Goal: Transaction & Acquisition: Purchase product/service

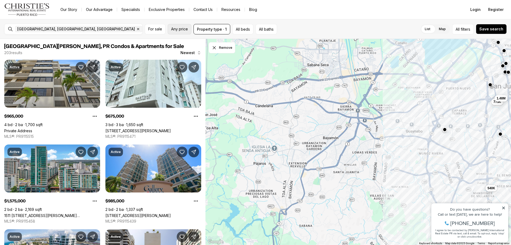
click at [182, 28] on span "Any price" at bounding box center [179, 29] width 17 height 4
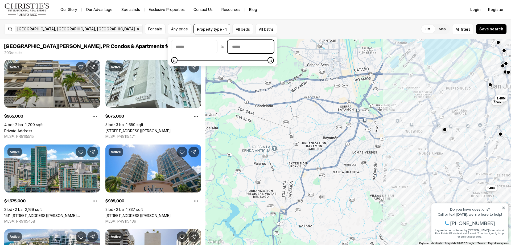
click at [250, 45] on input "priceMax" at bounding box center [251, 46] width 46 height 13
type input "********"
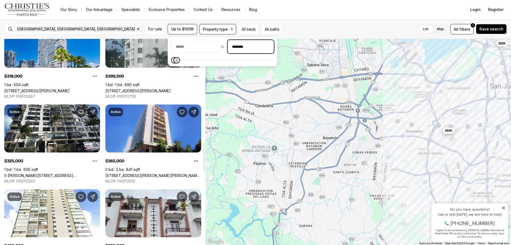
scroll to position [745, 0]
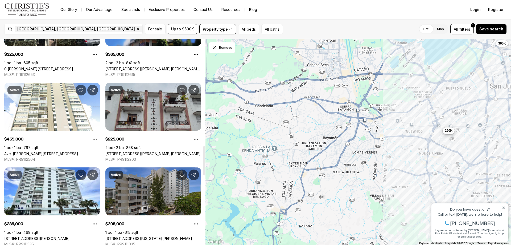
click at [145, 151] on link "[STREET_ADDRESS][PERSON_NAME][PERSON_NAME]" at bounding box center [152, 153] width 95 height 5
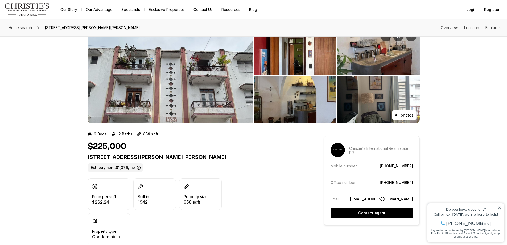
scroll to position [27, 0]
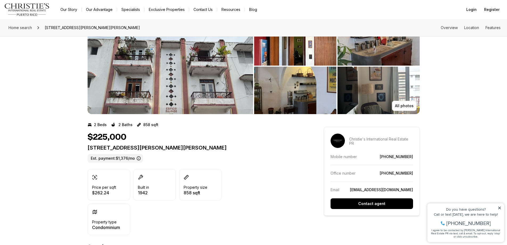
click at [208, 76] on img "View image gallery" at bounding box center [171, 66] width 166 height 96
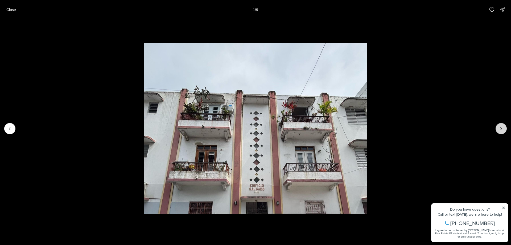
click at [500, 126] on icon "Next slide" at bounding box center [501, 128] width 5 height 5
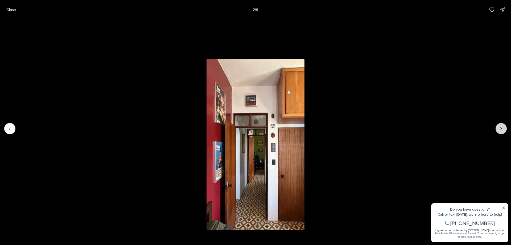
click at [500, 126] on icon "Next slide" at bounding box center [501, 128] width 5 height 5
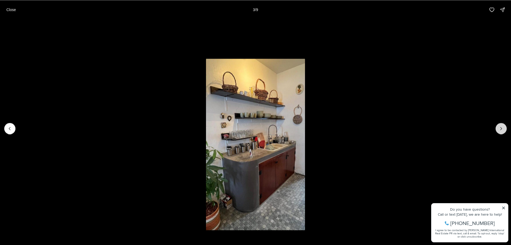
click at [500, 126] on icon "Next slide" at bounding box center [501, 128] width 5 height 5
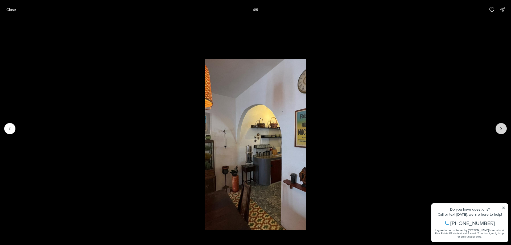
click at [500, 126] on icon "Next slide" at bounding box center [501, 128] width 5 height 5
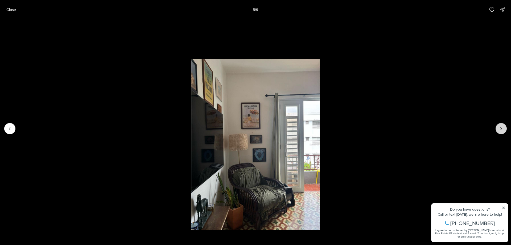
click at [500, 126] on icon "Next slide" at bounding box center [501, 128] width 5 height 5
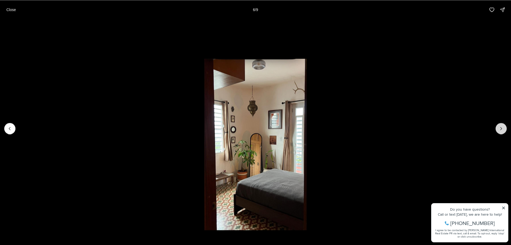
click at [500, 126] on icon "Next slide" at bounding box center [501, 128] width 5 height 5
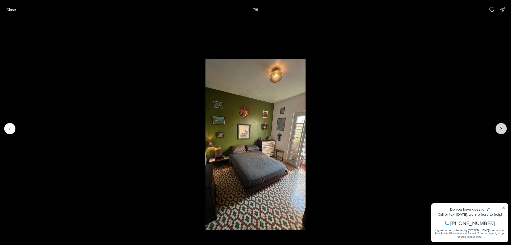
click at [500, 126] on icon "Next slide" at bounding box center [501, 128] width 5 height 5
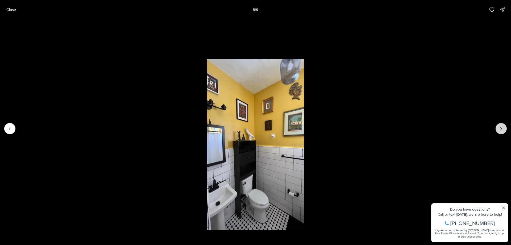
click at [500, 126] on icon "Next slide" at bounding box center [501, 128] width 5 height 5
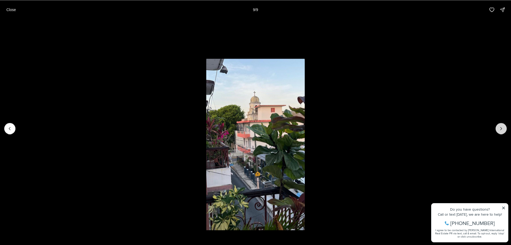
click at [500, 126] on div at bounding box center [501, 128] width 11 height 11
click at [501, 127] on div at bounding box center [501, 128] width 11 height 11
click at [11, 9] on p "Close" at bounding box center [11, 9] width 10 height 4
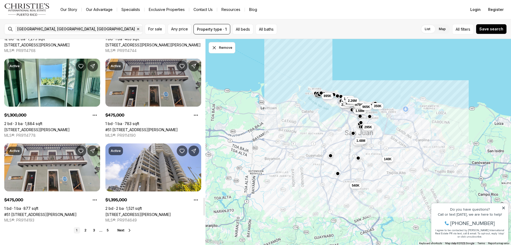
scroll to position [1730, 0]
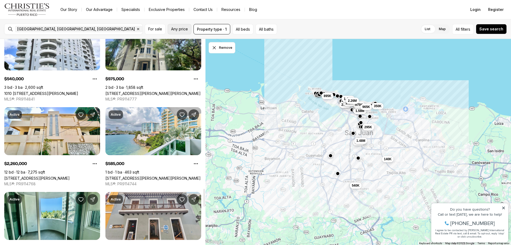
click at [176, 28] on span "Any price" at bounding box center [179, 29] width 17 height 4
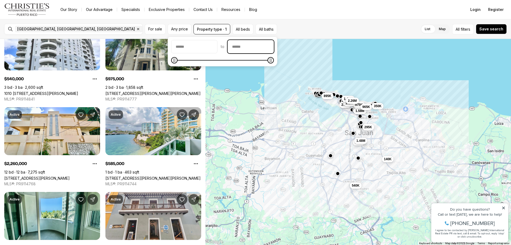
click at [250, 46] on input "priceMax" at bounding box center [251, 46] width 46 height 13
type input "********"
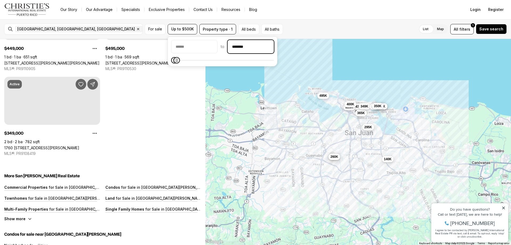
scroll to position [0, 0]
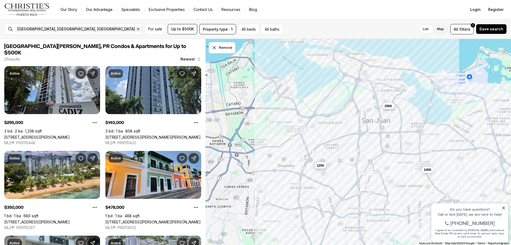
drag, startPoint x: 324, startPoint y: 114, endPoint x: 368, endPoint y: 153, distance: 58.3
click at [368, 153] on div "140K 295K 260K 125K" at bounding box center [358, 142] width 306 height 206
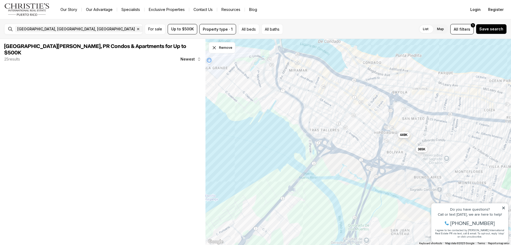
drag, startPoint x: 361, startPoint y: 103, endPoint x: 364, endPoint y: 126, distance: 23.2
click at [364, 127] on div "295K 365K 449K" at bounding box center [358, 142] width 306 height 206
